Goal: Task Accomplishment & Management: Complete application form

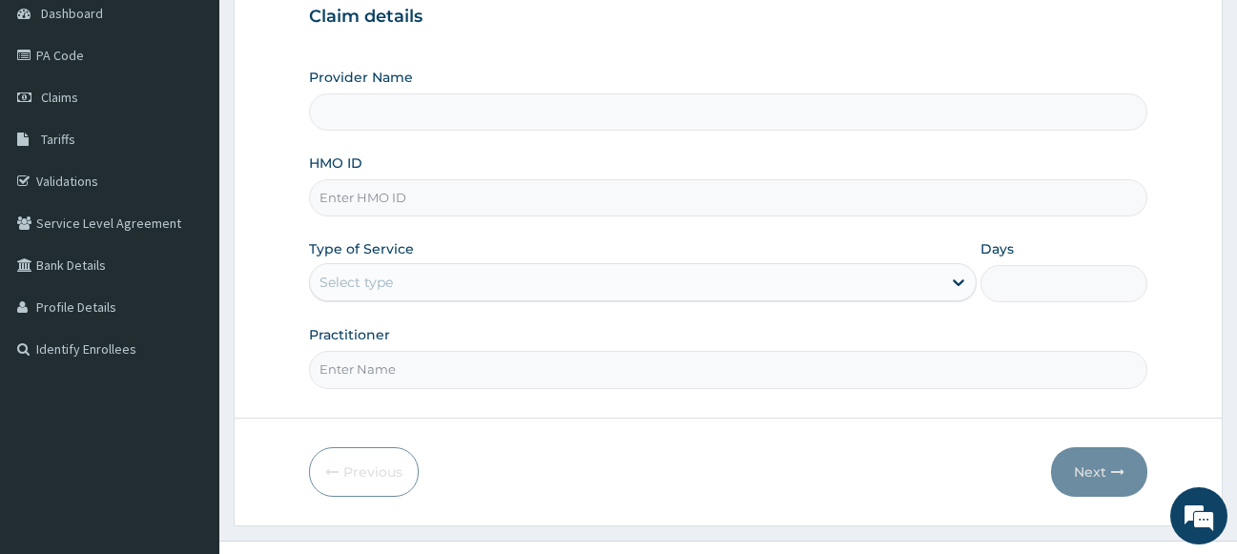
click at [437, 198] on input "HMO ID" at bounding box center [729, 197] width 840 height 37
type input "Lanark Specialist Hospital"
paste input "PFM/10157/B"
type input "PFM/10157/B"
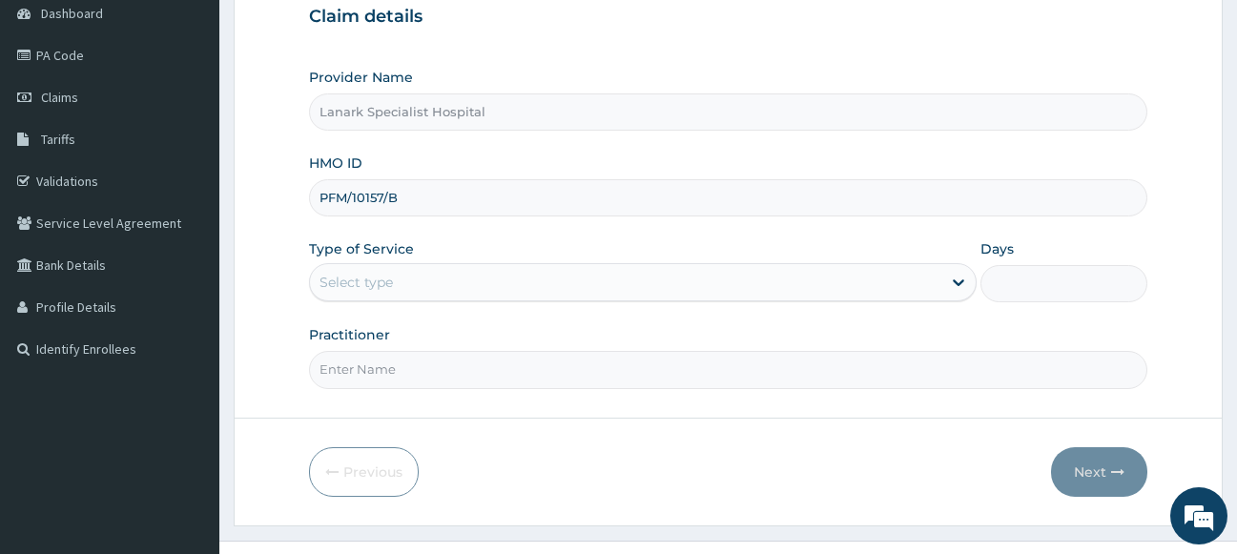
click at [397, 277] on div "Select type" at bounding box center [626, 282] width 632 height 31
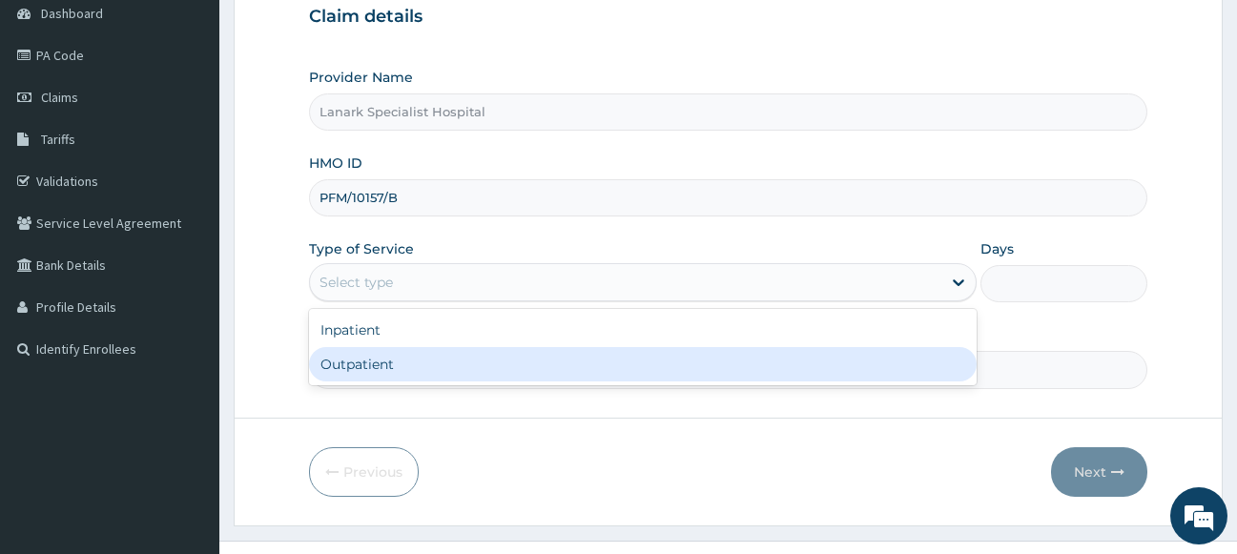
click at [390, 362] on div "Outpatient" at bounding box center [643, 364] width 669 height 34
type input "1"
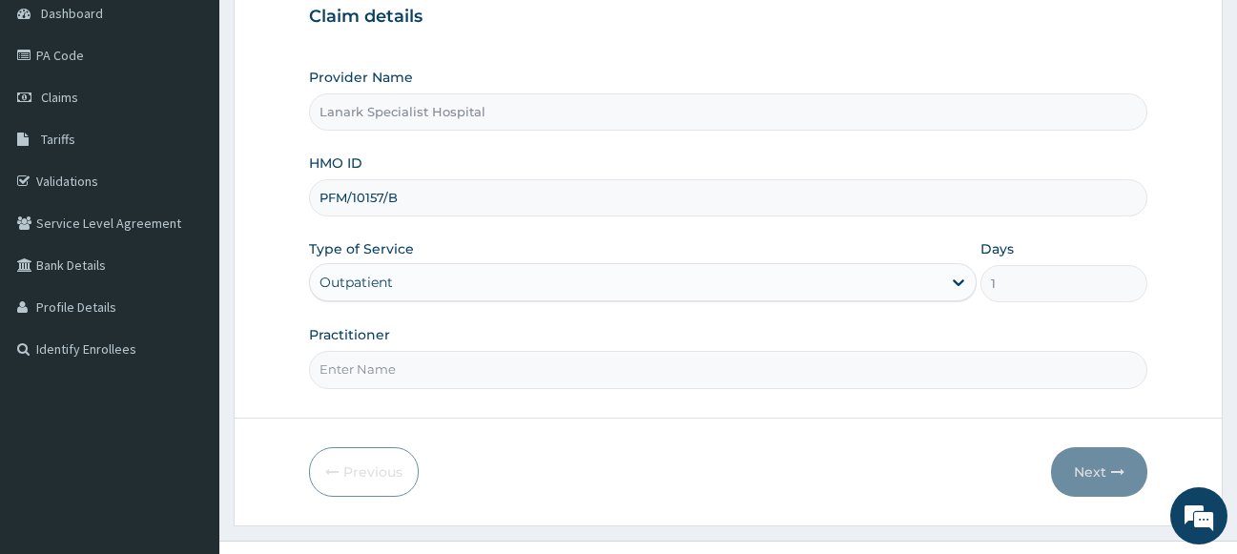
click at [397, 364] on input "Practitioner" at bounding box center [729, 369] width 840 height 37
type input "d"
type input "DR OYEDOKUN"
click at [1098, 472] on button "Next" at bounding box center [1099, 472] width 96 height 50
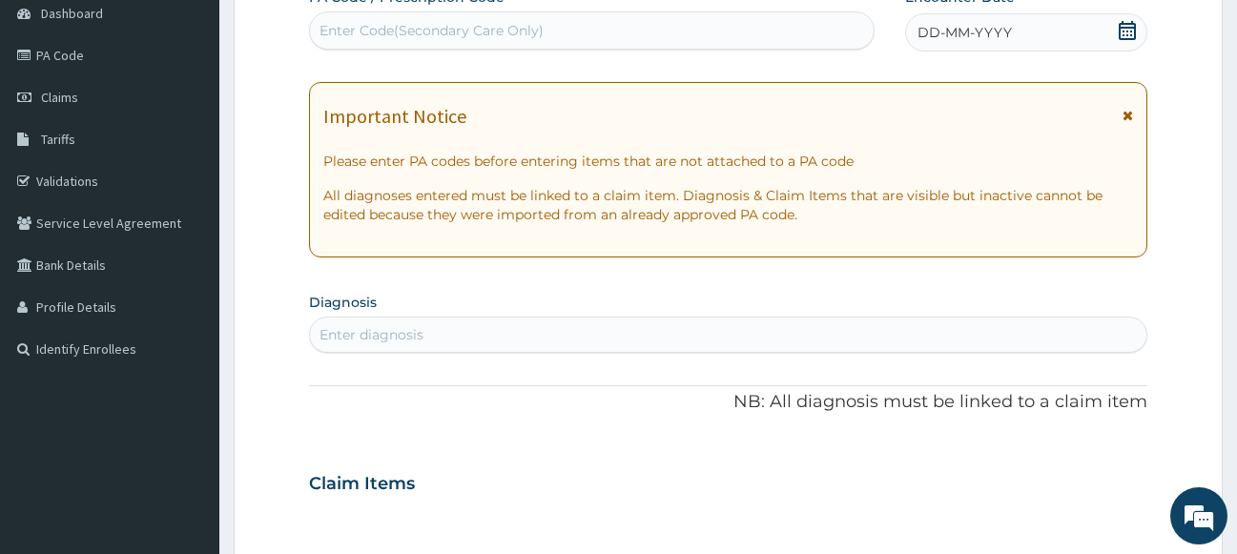
click at [599, 14] on div "Enter Code(Secondary Care Only)" at bounding box center [592, 30] width 566 height 38
type input "PA/FBA9B3"
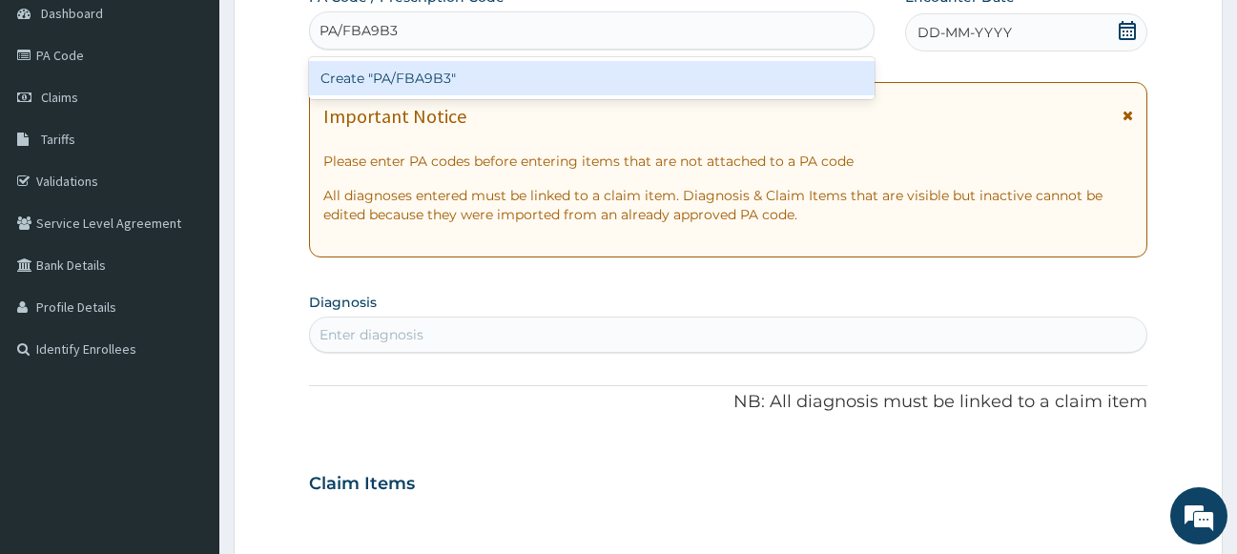
click at [589, 74] on div "Create "PA/FBA9B3"" at bounding box center [592, 78] width 566 height 34
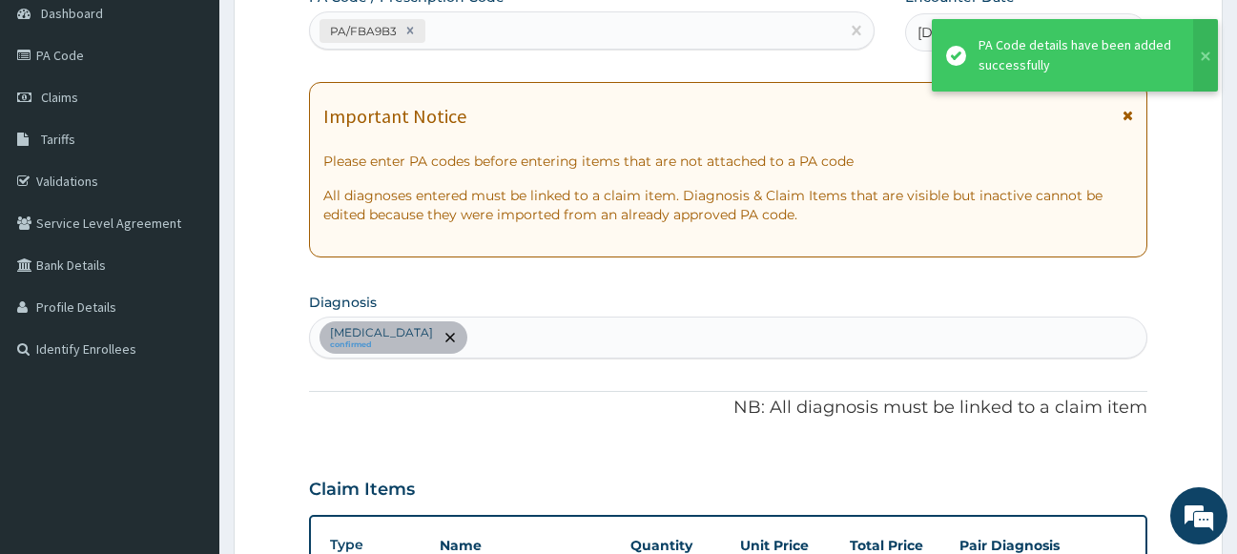
scroll to position [517, 0]
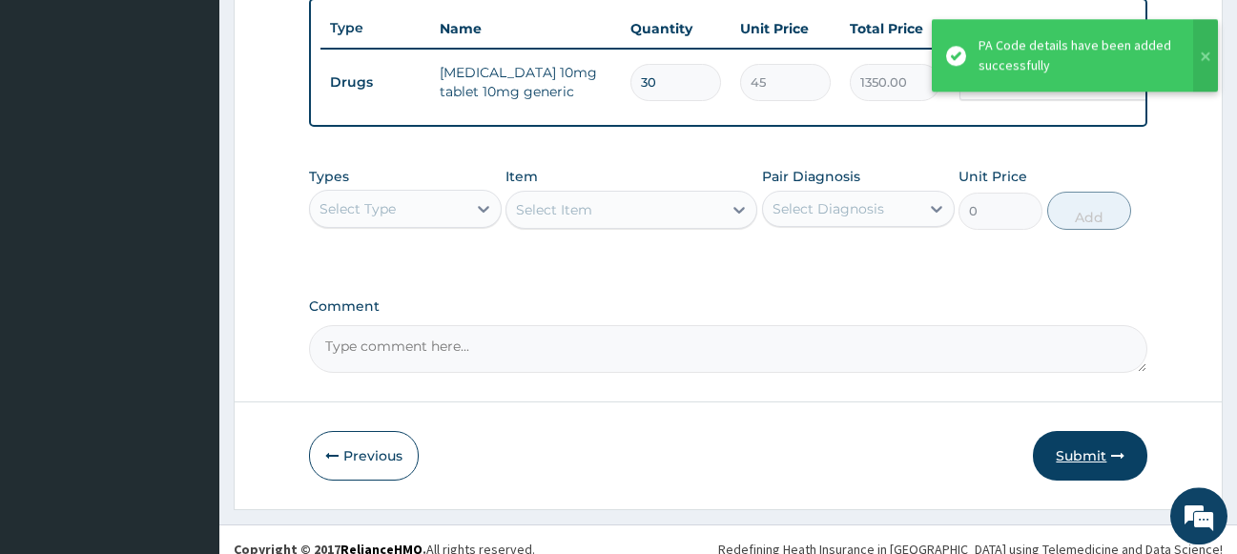
click at [1089, 478] on button "Submit" at bounding box center [1090, 456] width 114 height 50
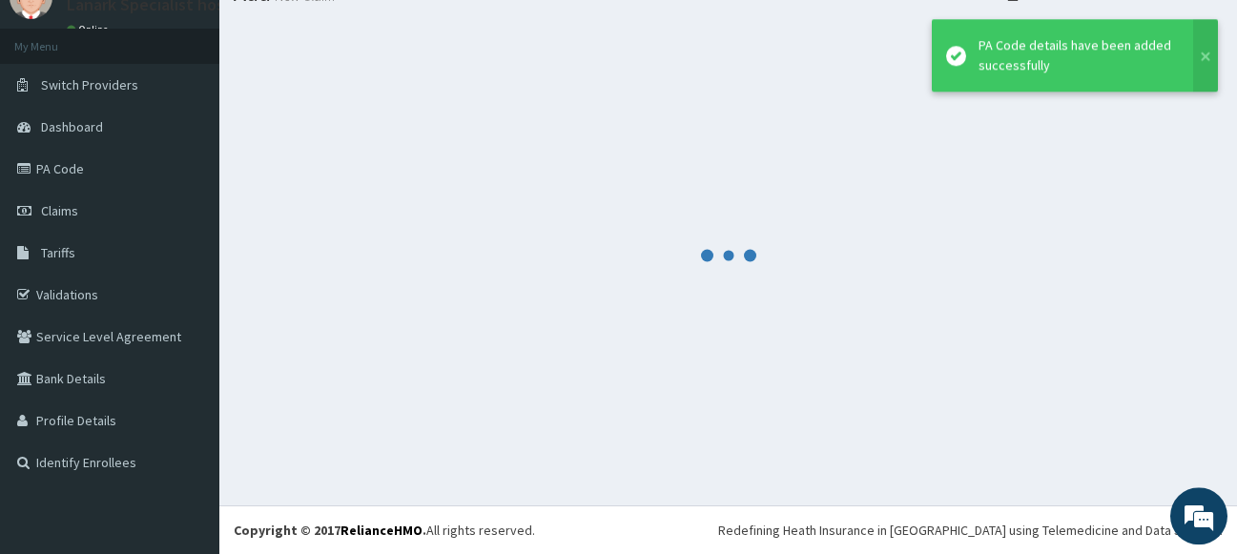
scroll to position [81, 0]
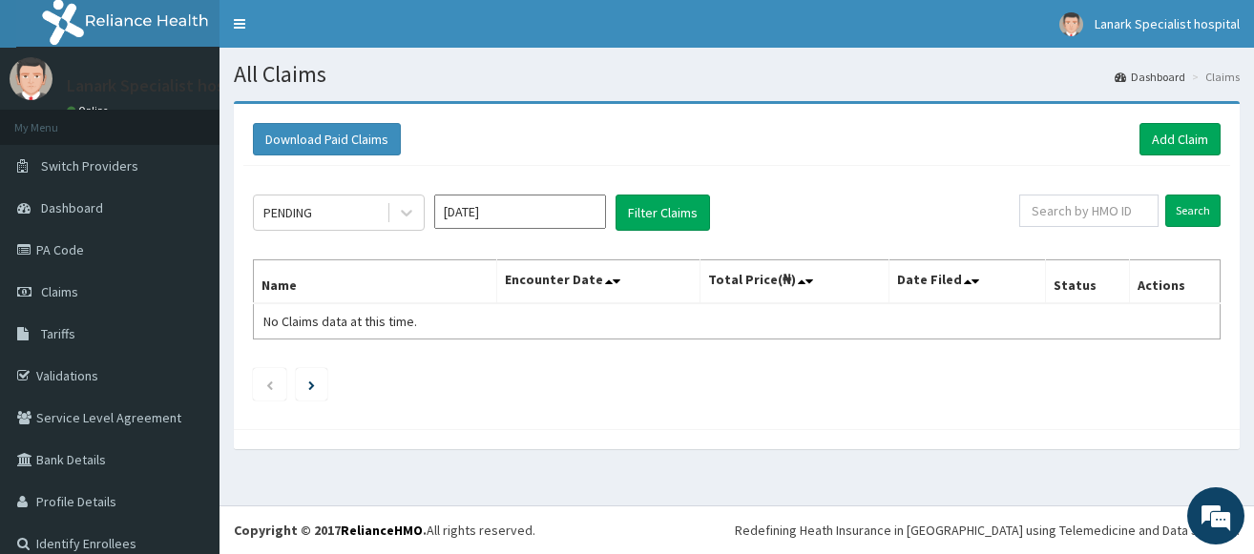
click at [1089, 478] on section "Download Paid Claims Add Claim × Note you can only download claims within a max…" at bounding box center [736, 285] width 1034 height 396
click at [1023, 409] on div "PENDING [DATE] Filter Claims Search Name Encounter Date Total Price(₦) Date Fil…" at bounding box center [736, 293] width 986 height 254
